Goal: Information Seeking & Learning: Compare options

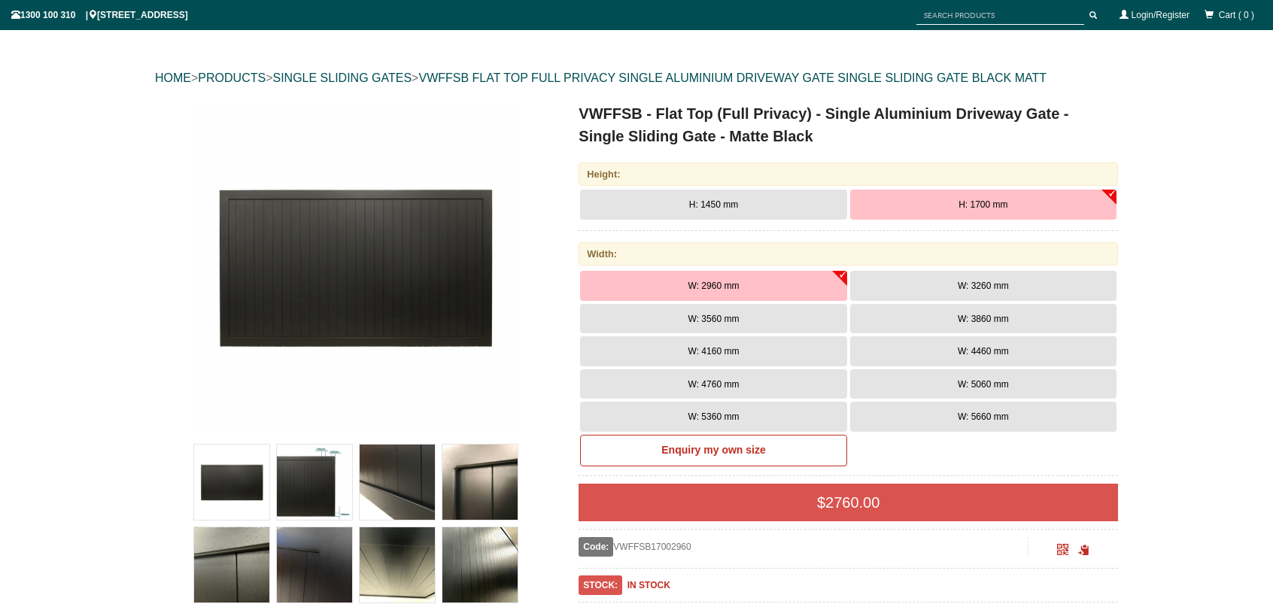
scroll to position [188, 0]
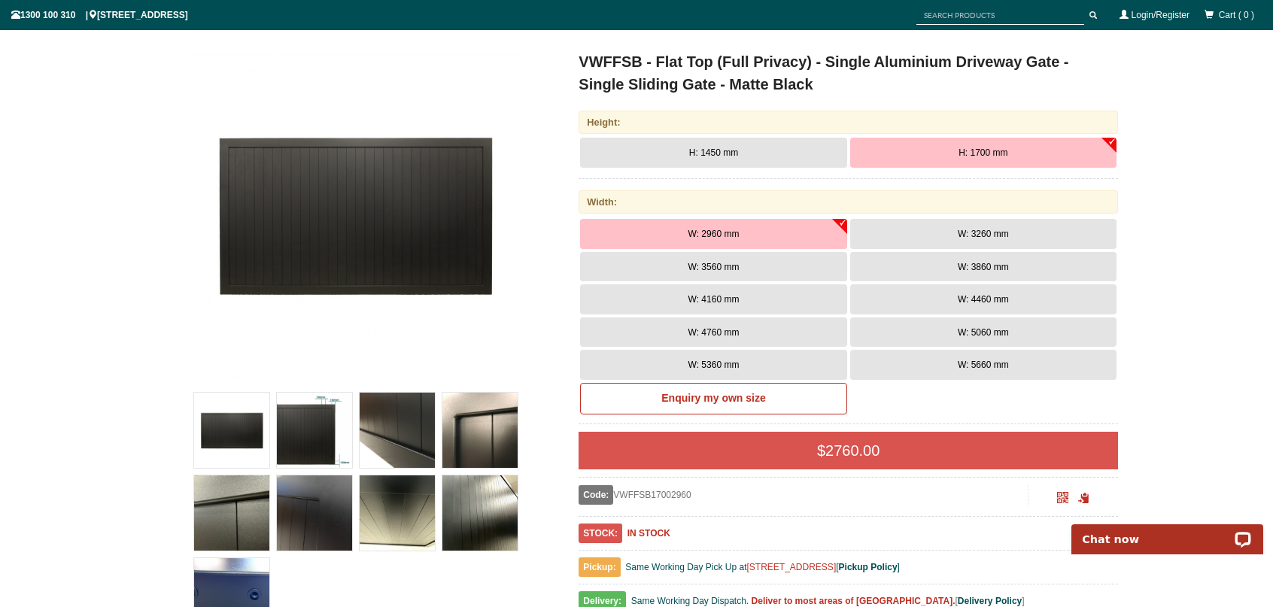
click at [733, 338] on button "W: 4760 mm" at bounding box center [713, 332] width 266 height 30
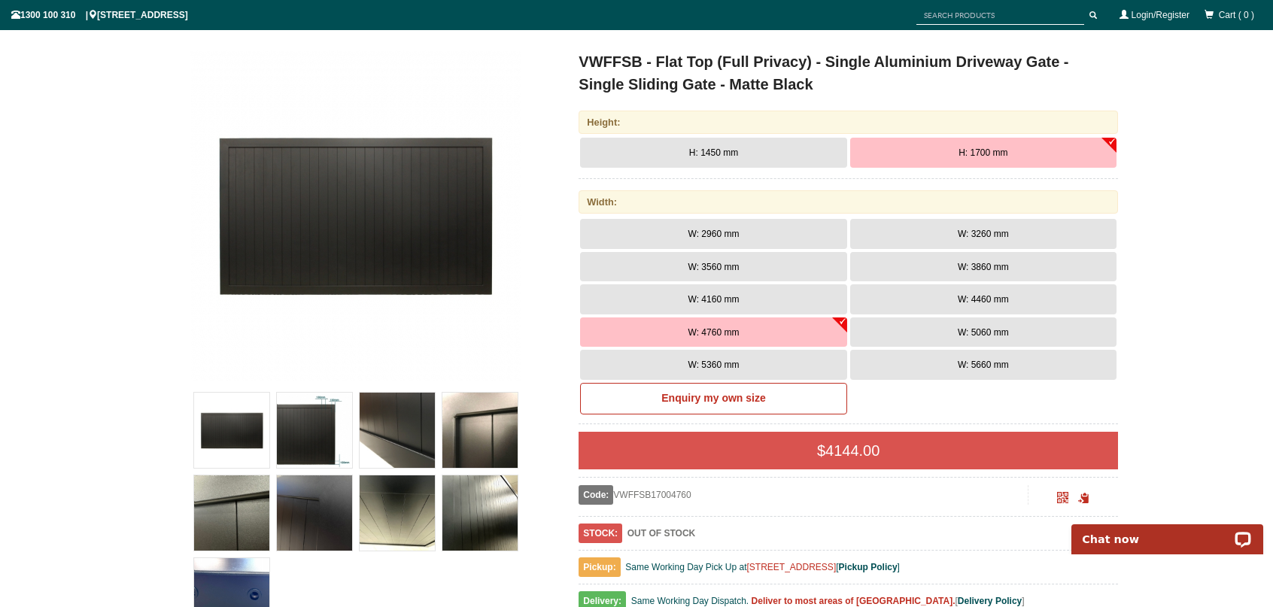
click at [1025, 150] on button "H: 1700 mm" at bounding box center [983, 153] width 266 height 30
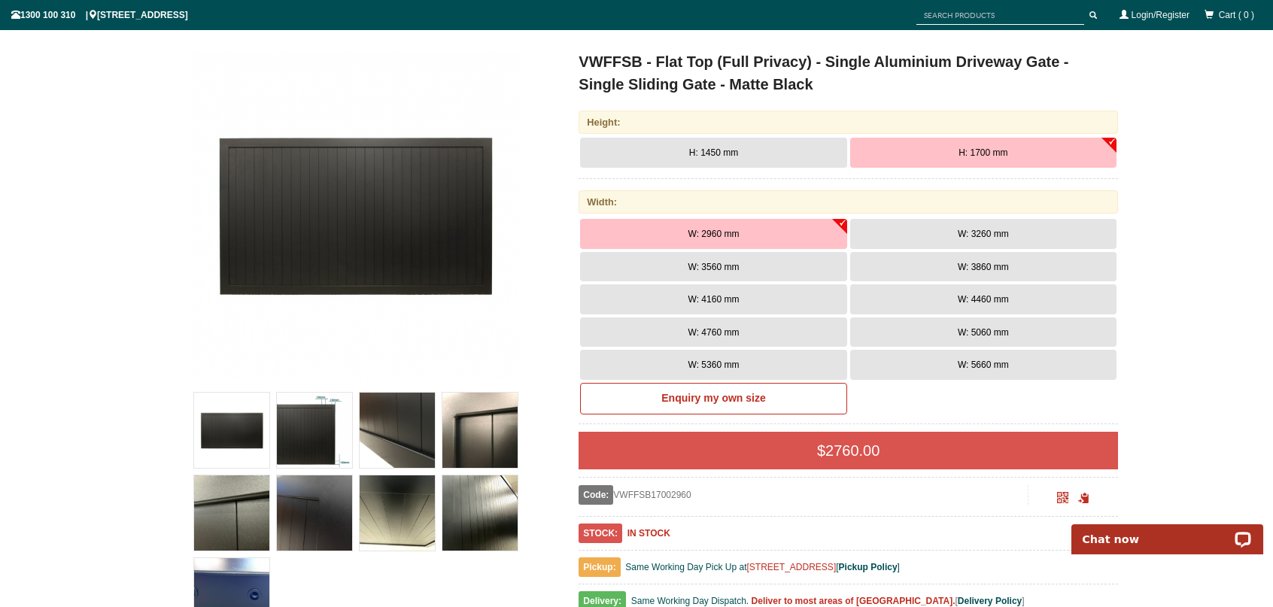
click at [1053, 121] on div "Height:" at bounding box center [847, 122] width 539 height 23
click at [712, 332] on span "W: 4760 mm" at bounding box center [713, 332] width 51 height 11
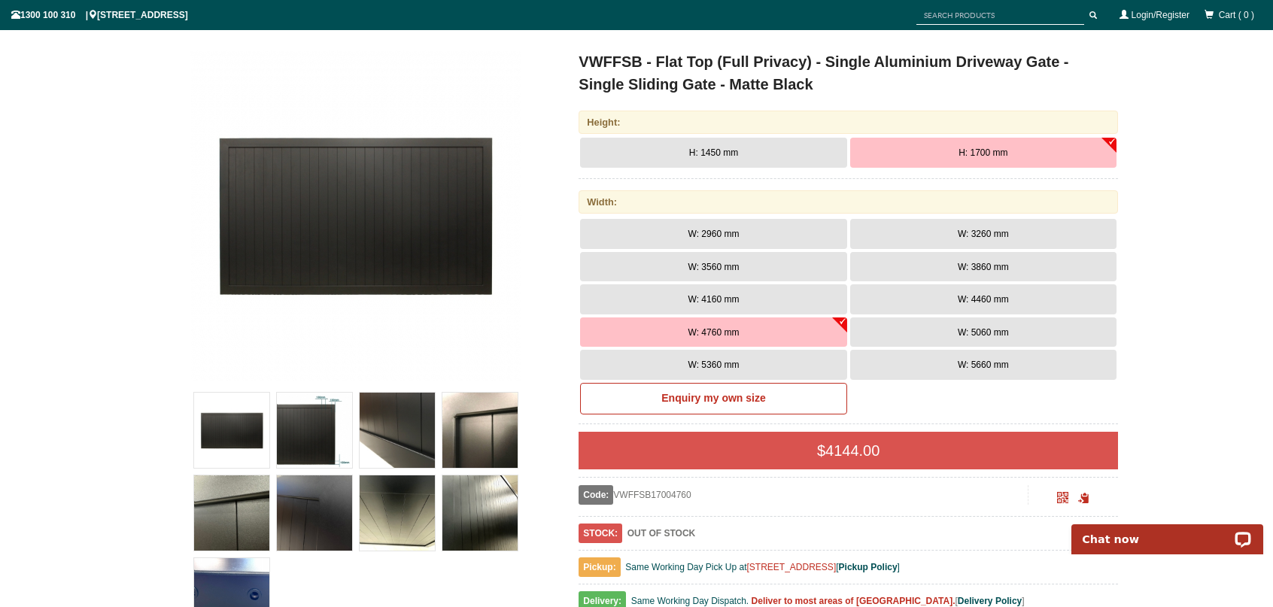
click at [978, 337] on button "W: 5060 mm" at bounding box center [983, 332] width 266 height 30
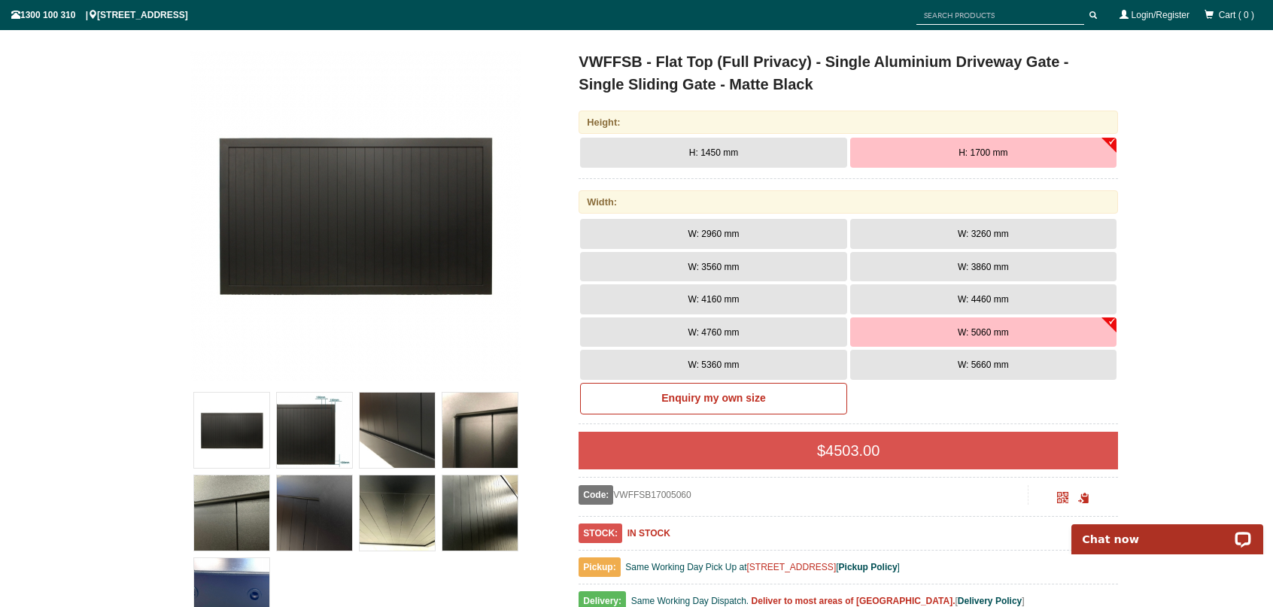
click at [742, 332] on button "W: 4760 mm" at bounding box center [713, 332] width 266 height 30
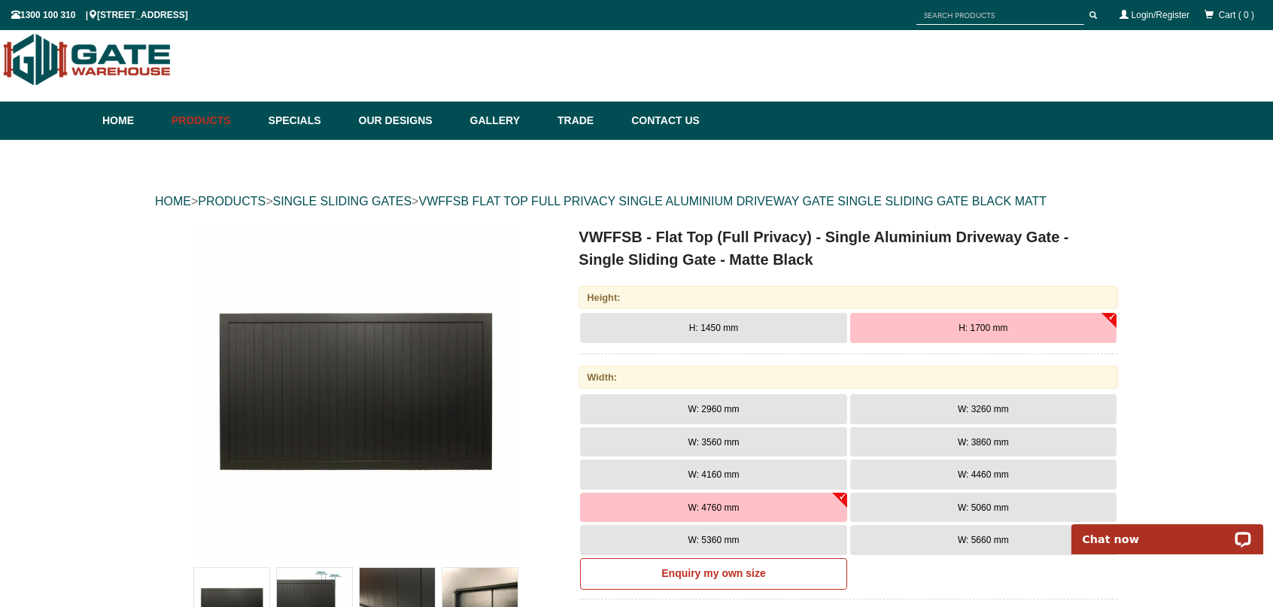
scroll to position [0, 0]
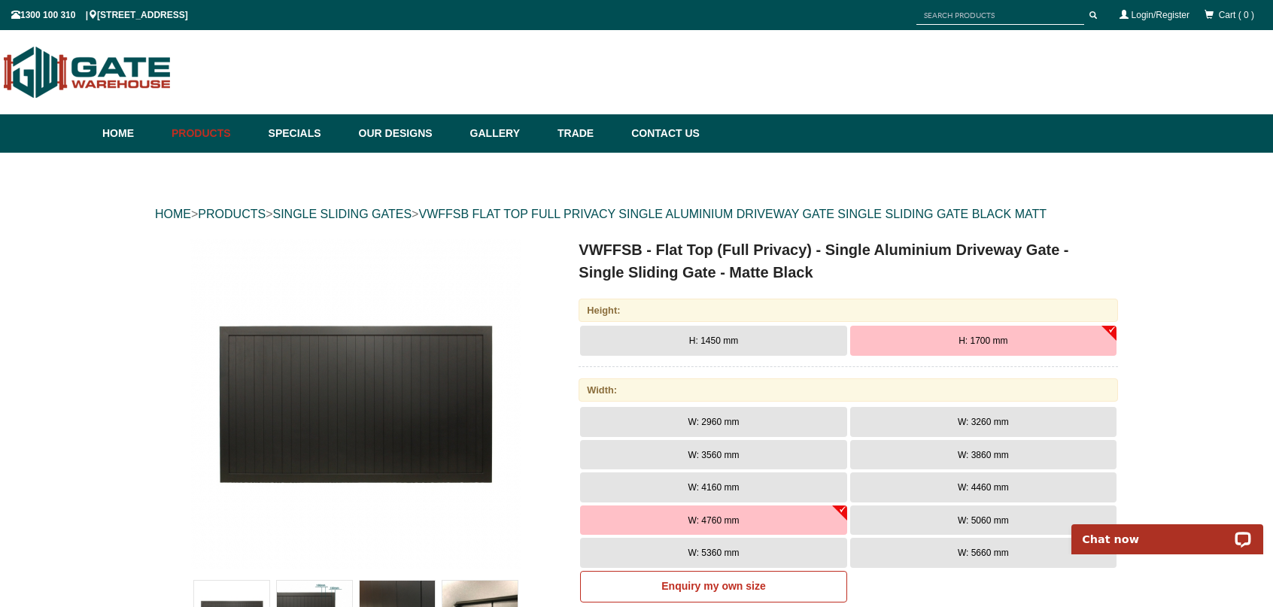
click at [739, 324] on div "Height: H: 1450 mm H: 1700 mm Width: W: 2960 mm" at bounding box center [847, 592] width 539 height 586
click at [739, 338] on button "H: 1450 mm" at bounding box center [713, 341] width 266 height 30
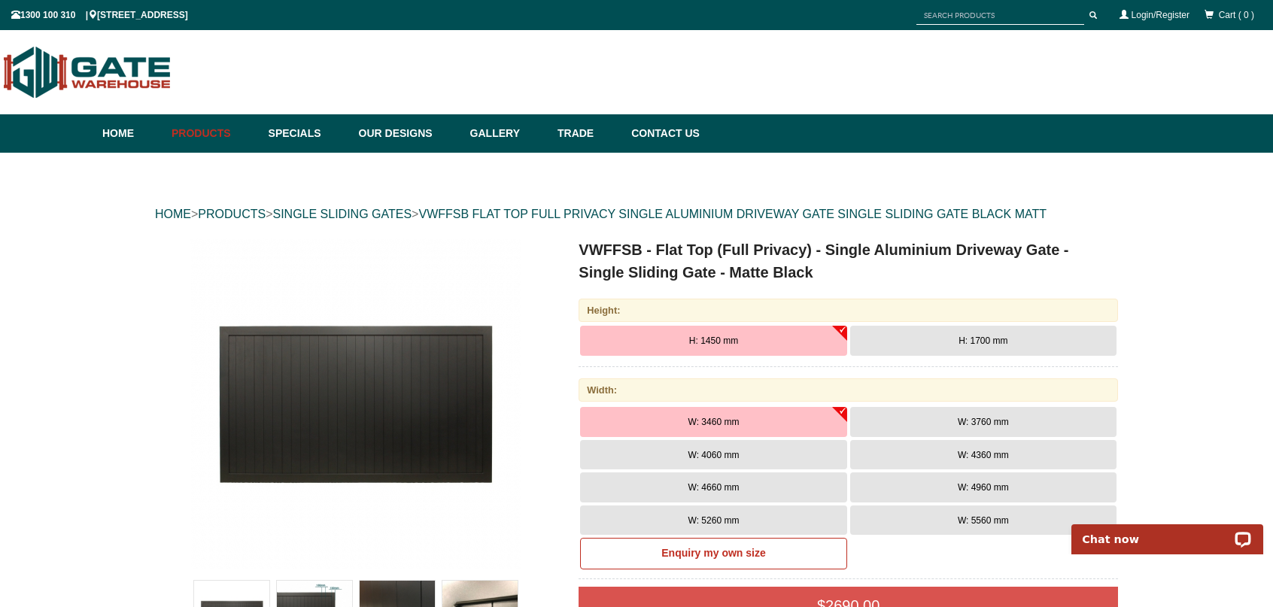
click at [727, 420] on span "W: 3460 mm" at bounding box center [713, 422] width 51 height 11
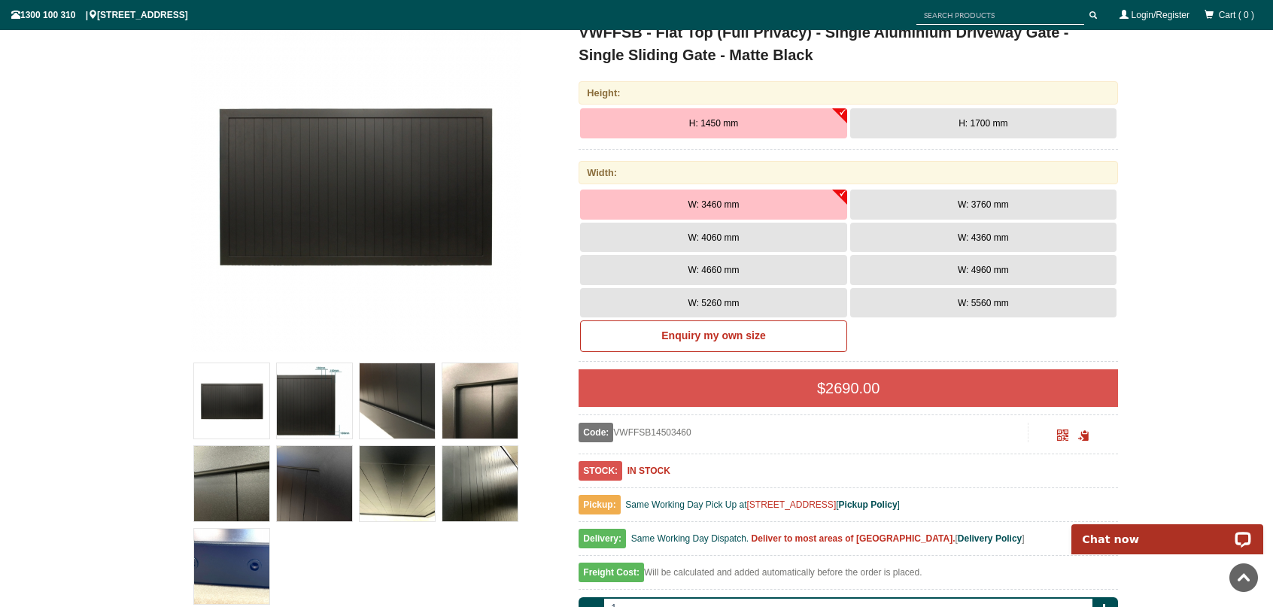
scroll to position [75, 0]
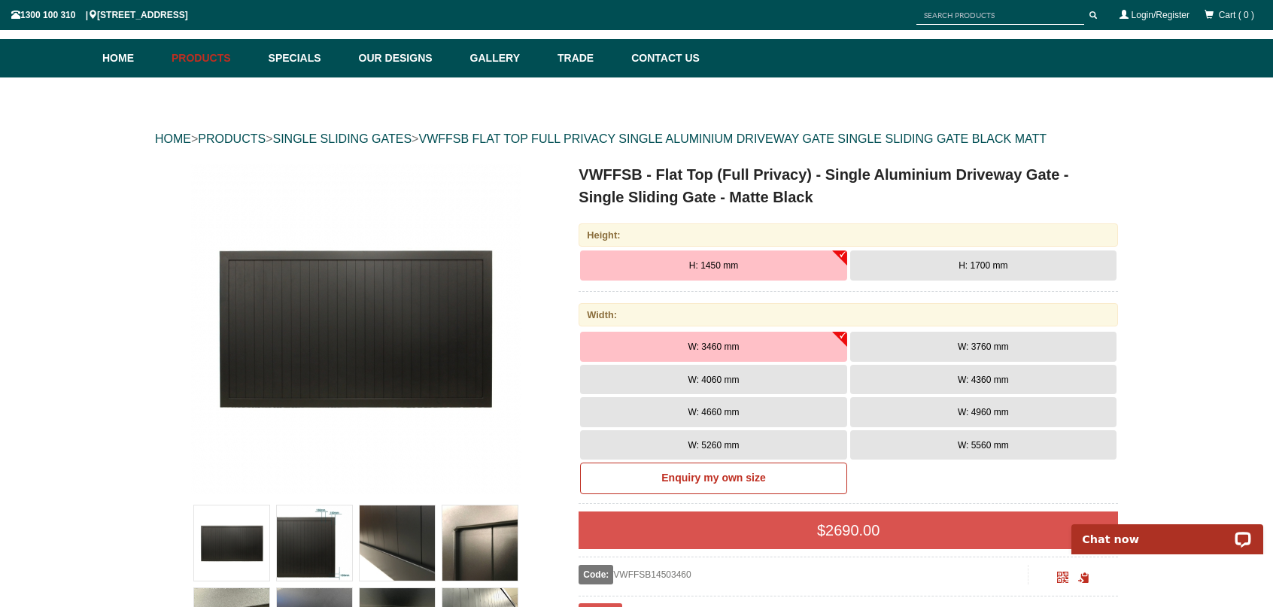
click at [960, 267] on span "H: 1700 mm" at bounding box center [982, 265] width 49 height 11
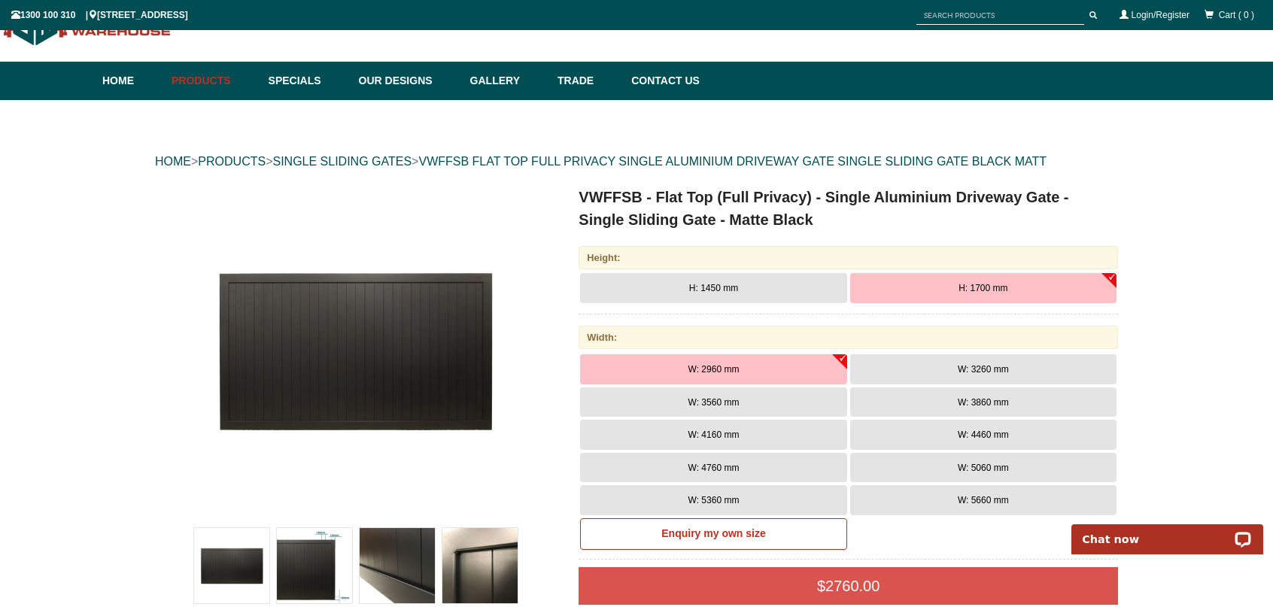
scroll to position [0, 0]
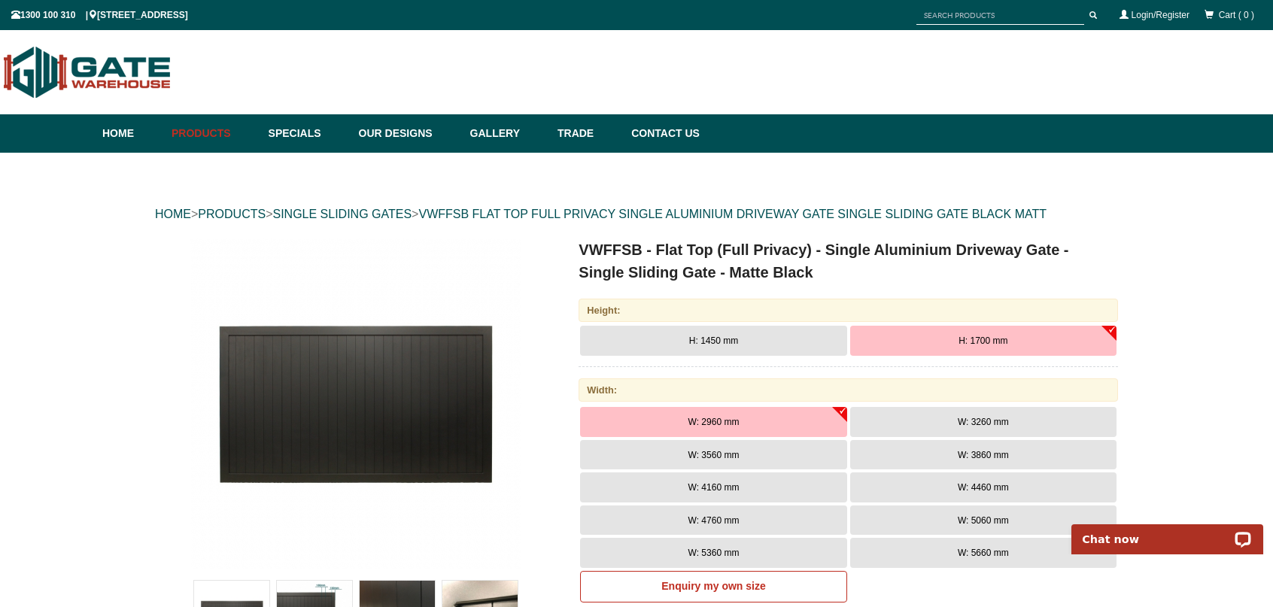
click at [761, 554] on button "W: 5360 mm" at bounding box center [713, 553] width 266 height 30
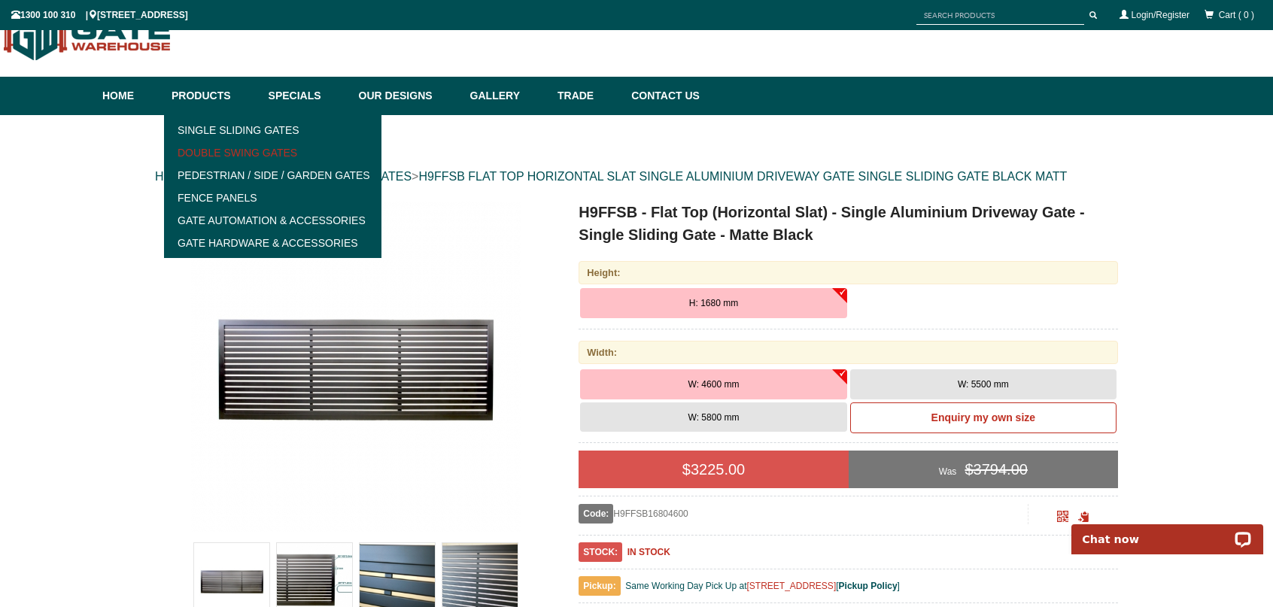
click at [283, 153] on link "Double Swing Gates" at bounding box center [272, 152] width 208 height 23
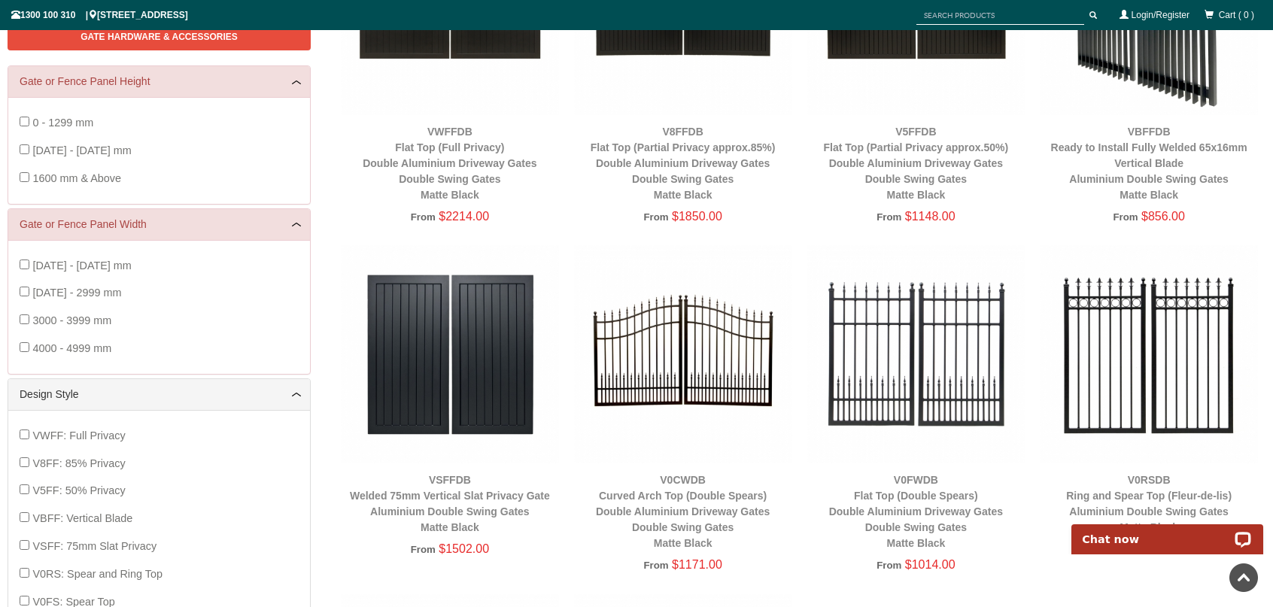
scroll to position [38, 0]
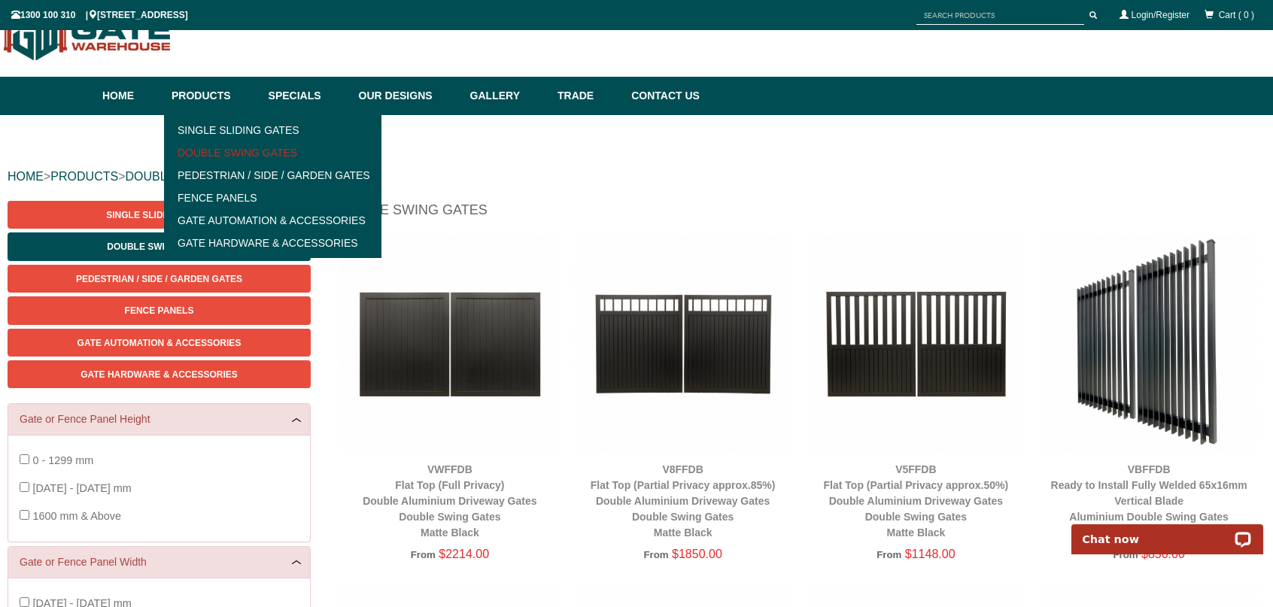
click at [289, 150] on link "Double Swing Gates" at bounding box center [272, 152] width 208 height 23
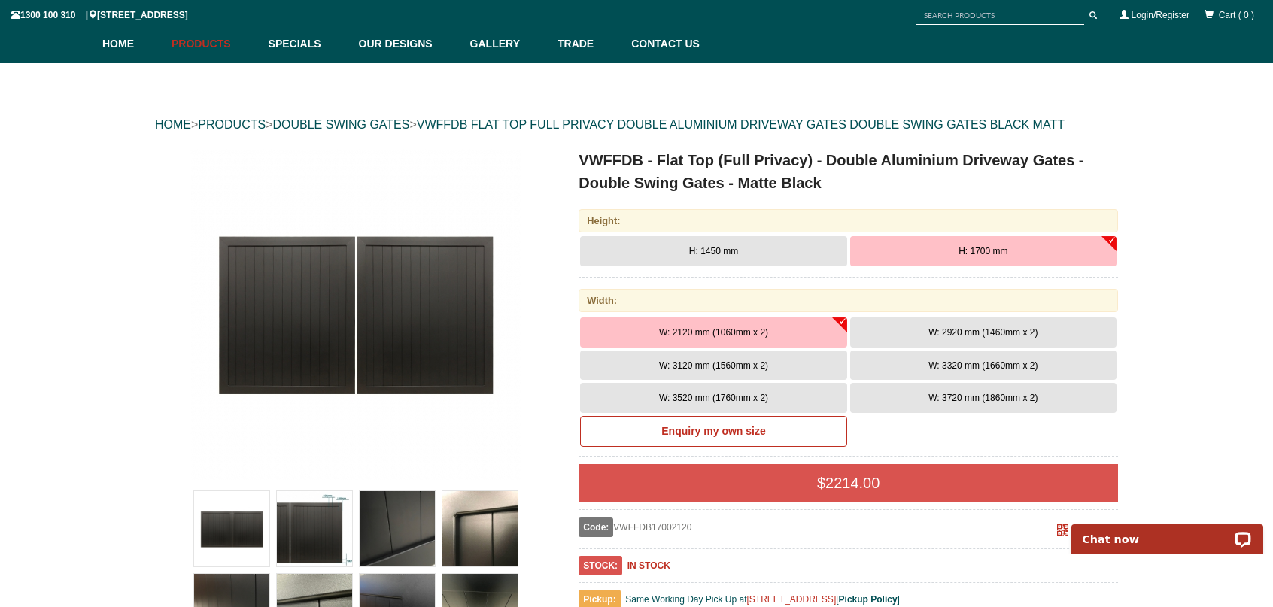
scroll to position [113, 0]
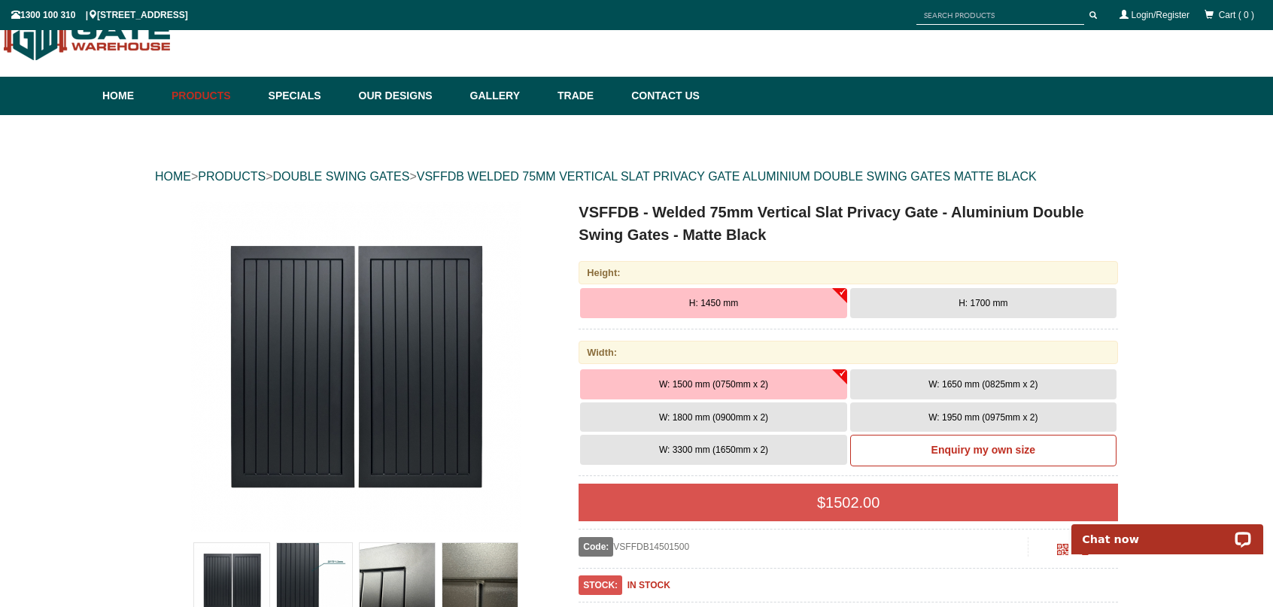
click at [1021, 303] on button "H: 1700 mm" at bounding box center [983, 303] width 266 height 30
